Goal: Task Accomplishment & Management: Complete application form

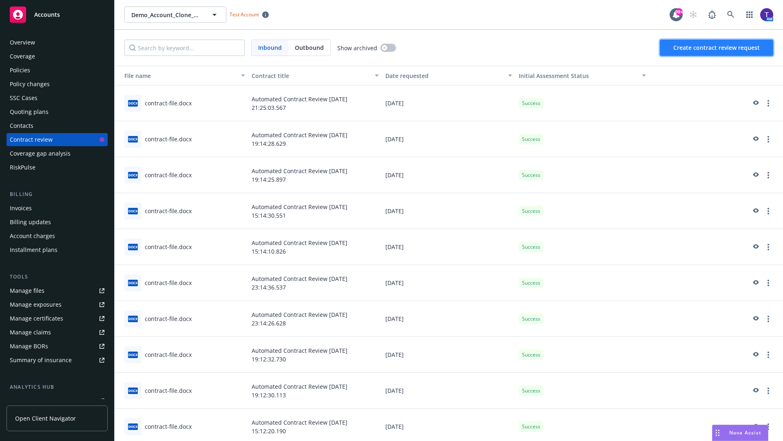
click at [717, 48] on span "Create contract review request" at bounding box center [717, 48] width 86 height 8
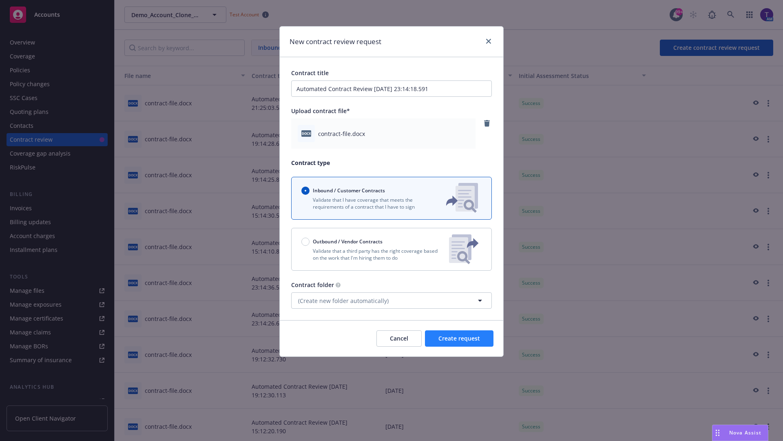
type input "Automated Contract Review 08-27-2025 23:14:18.591"
click at [459, 338] on span "Create request" at bounding box center [460, 338] width 42 height 8
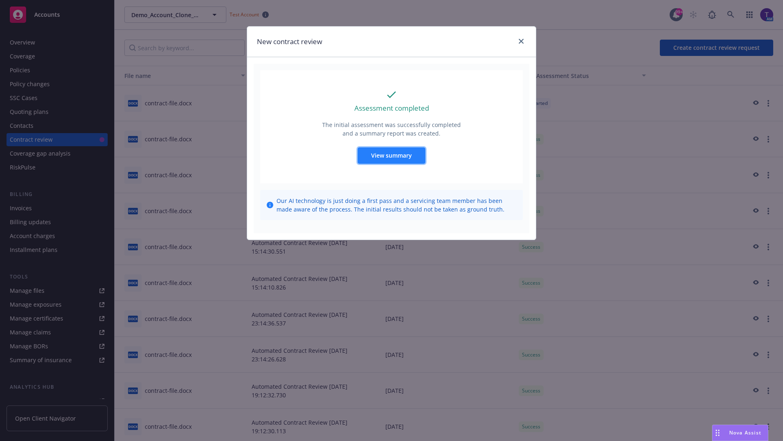
click at [391, 155] on span "View summary" at bounding box center [391, 155] width 41 height 8
